Goal: Task Accomplishment & Management: Use online tool/utility

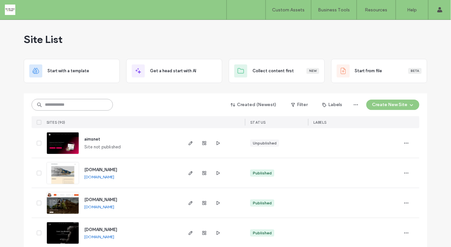
click at [58, 105] on input at bounding box center [72, 105] width 81 height 12
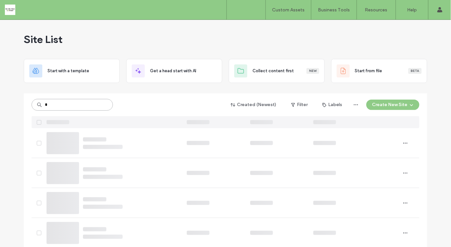
type input "*"
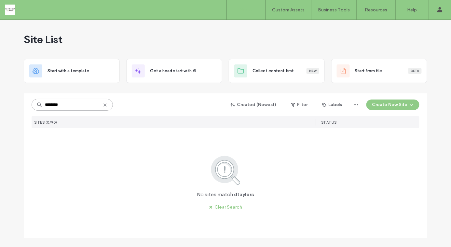
click at [47, 104] on input "********" at bounding box center [72, 105] width 81 height 12
type input "*******"
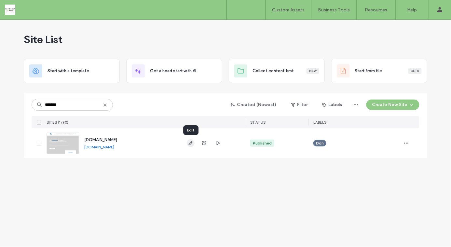
click at [190, 142] on use "button" at bounding box center [191, 143] width 4 height 4
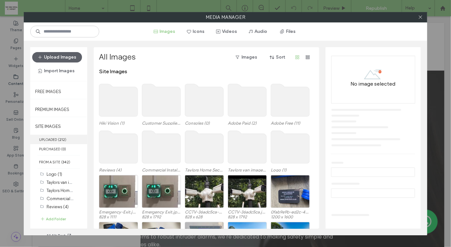
click at [57, 139] on label "UPLOADED ( 212 )" at bounding box center [58, 139] width 57 height 9
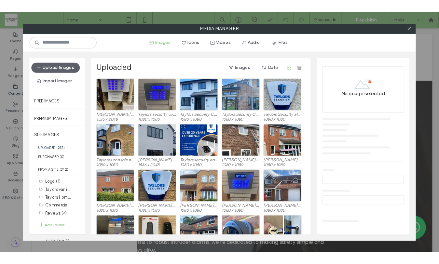
scroll to position [563, 0]
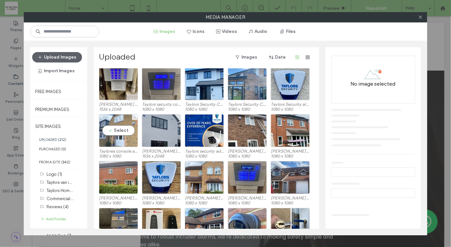
click at [122, 131] on div "Select" at bounding box center [118, 130] width 39 height 33
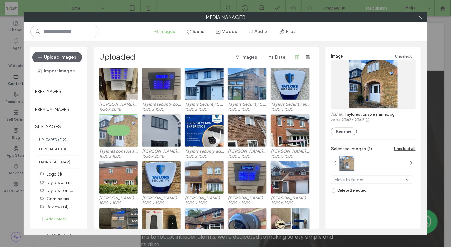
click at [381, 113] on link "Taylores console alarms.jpg" at bounding box center [369, 114] width 50 height 5
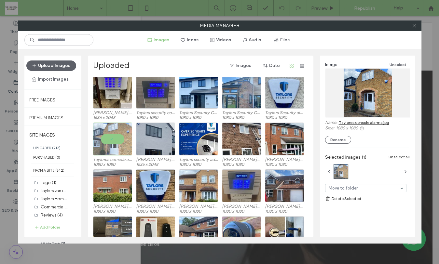
click at [314, 143] on div "Upload Images Import Images Free Images Premium Images SITE IMAGES UPLOADED ( 2…" at bounding box center [219, 146] width 403 height 194
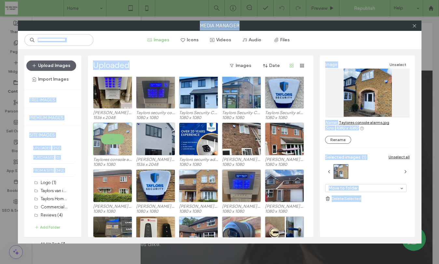
drag, startPoint x: 434, startPoint y: 258, endPoint x: 478, endPoint y: 257, distance: 43.9
click at [439, 247] on html ".wqwq-1{fill:#231f20;} .cls-1q, .cls-2q { fill-rule: evenodd; } .cls-2q { fill:…" at bounding box center [219, 132] width 439 height 264
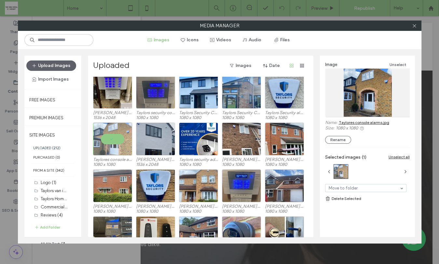
click at [401, 230] on div "Image Unselect Name: Taylores console alarms.jpg Size: 1080 x 1080 Rename Selec…" at bounding box center [367, 144] width 95 height 176
click at [414, 26] on icon at bounding box center [414, 25] width 5 height 5
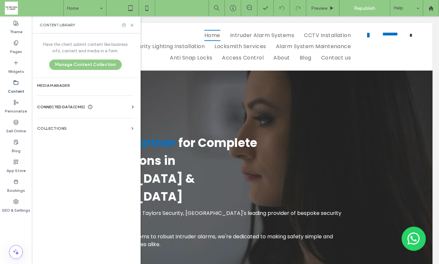
click at [16, 86] on label "Content" at bounding box center [16, 89] width 17 height 9
click at [55, 84] on label "Media Manager" at bounding box center [85, 85] width 96 height 5
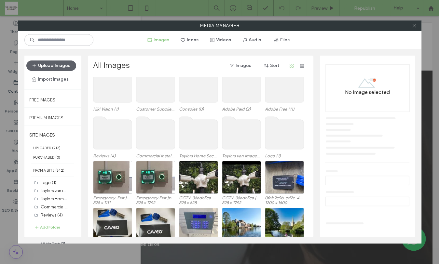
scroll to position [17, 0]
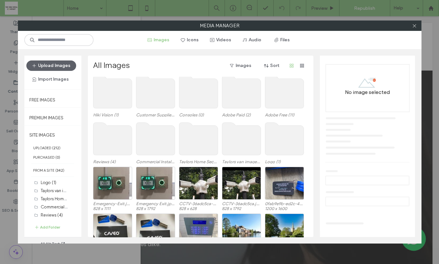
click at [237, 140] on use at bounding box center [241, 139] width 39 height 33
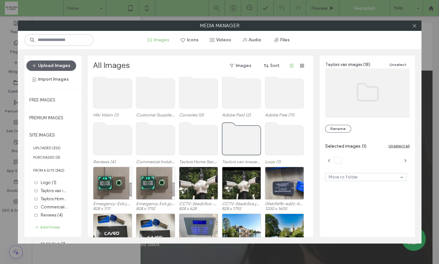
click at [237, 140] on use at bounding box center [241, 139] width 39 height 33
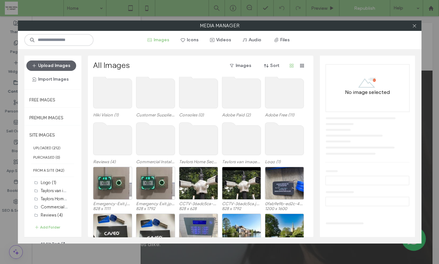
click at [237, 140] on use at bounding box center [241, 139] width 39 height 33
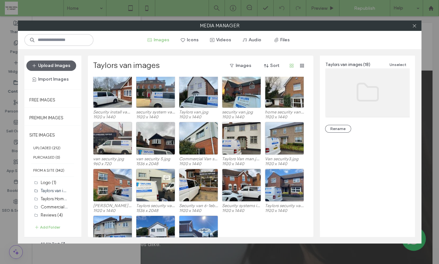
scroll to position [0, 0]
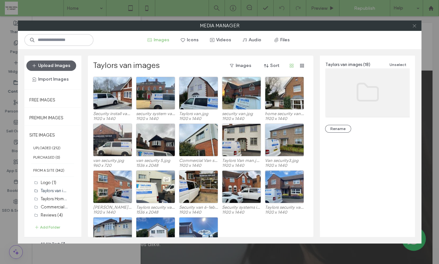
click at [416, 25] on icon at bounding box center [414, 25] width 5 height 5
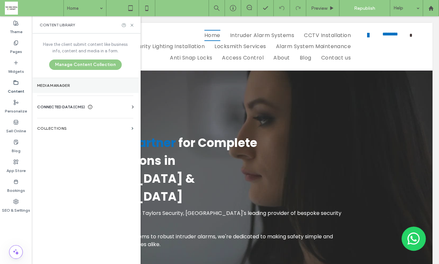
click at [50, 84] on label "Media Manager" at bounding box center [85, 85] width 96 height 5
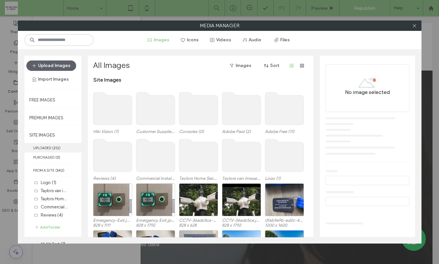
click at [49, 147] on label "UPLOADED ( 212 )" at bounding box center [52, 147] width 57 height 9
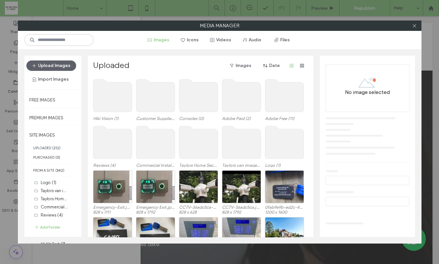
click at [201, 100] on use at bounding box center [198, 95] width 39 height 33
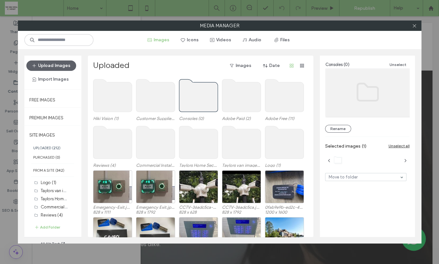
click at [201, 100] on use at bounding box center [198, 95] width 39 height 33
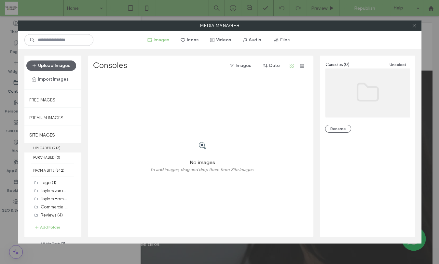
click at [56, 146] on b "212" at bounding box center [56, 148] width 6 height 5
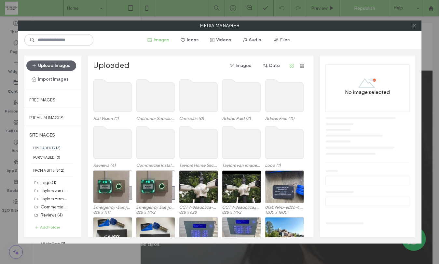
click at [154, 144] on use at bounding box center [155, 142] width 39 height 33
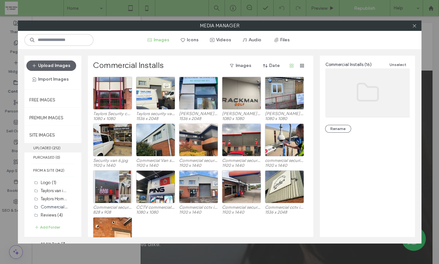
click at [55, 147] on b "212" at bounding box center [56, 148] width 6 height 5
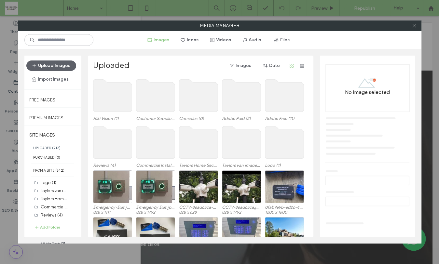
click at [200, 146] on use at bounding box center [198, 142] width 39 height 33
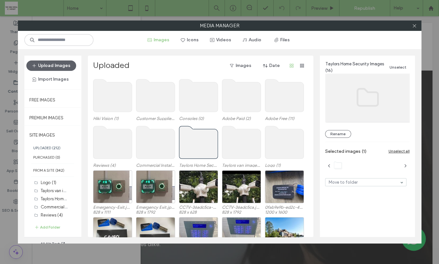
click at [200, 146] on use at bounding box center [198, 142] width 39 height 33
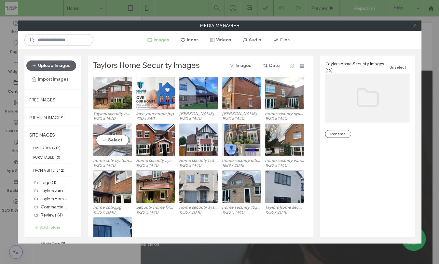
click at [115, 148] on div "Select" at bounding box center [112, 140] width 39 height 33
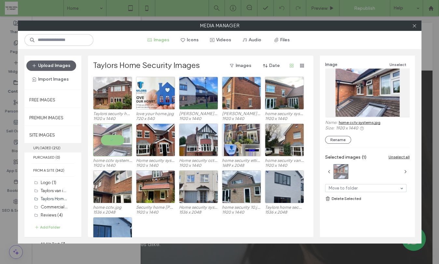
click at [48, 147] on label "UPLOADED ( 212 )" at bounding box center [52, 147] width 57 height 9
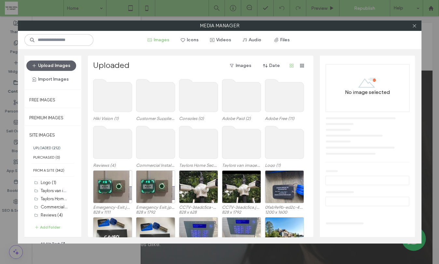
click at [241, 142] on use at bounding box center [241, 142] width 39 height 33
